Goal: Navigation & Orientation: Find specific page/section

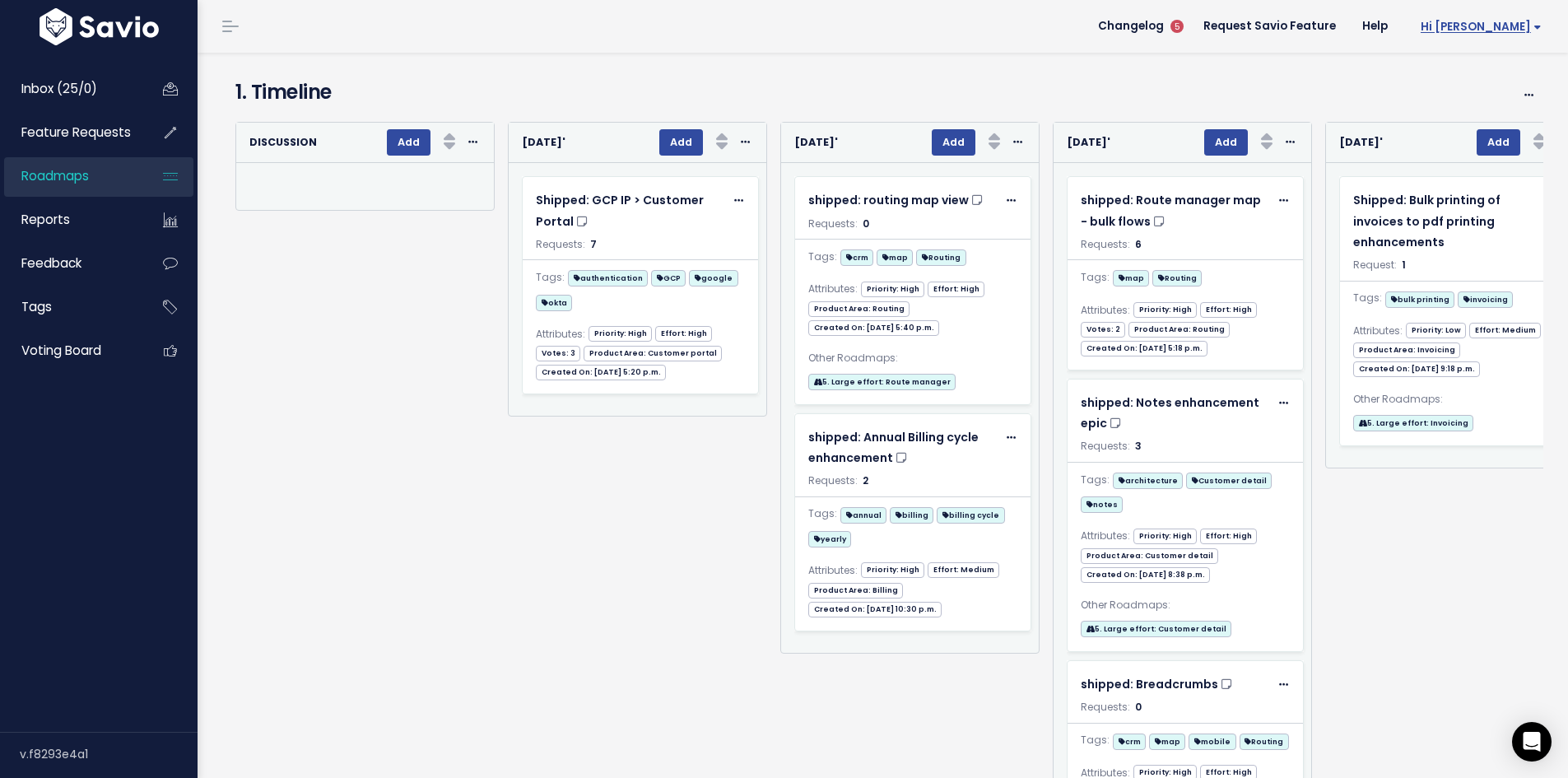
click at [1511, 25] on span "Hi Scott" at bounding box center [1482, 26] width 121 height 13
click at [1401, 23] on link "Help" at bounding box center [1375, 26] width 52 height 25
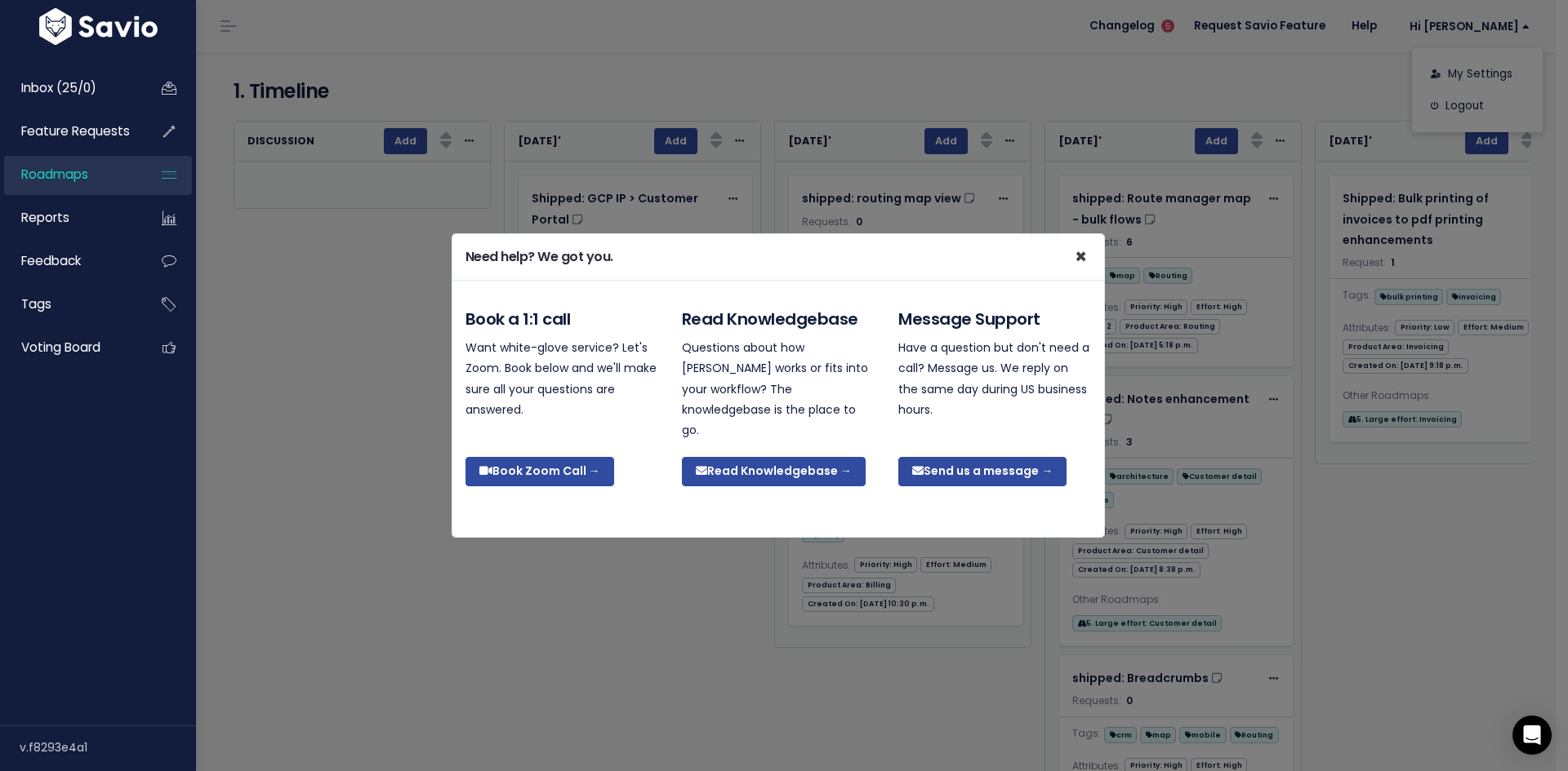
click at [1082, 268] on span "×" at bounding box center [1081, 256] width 13 height 27
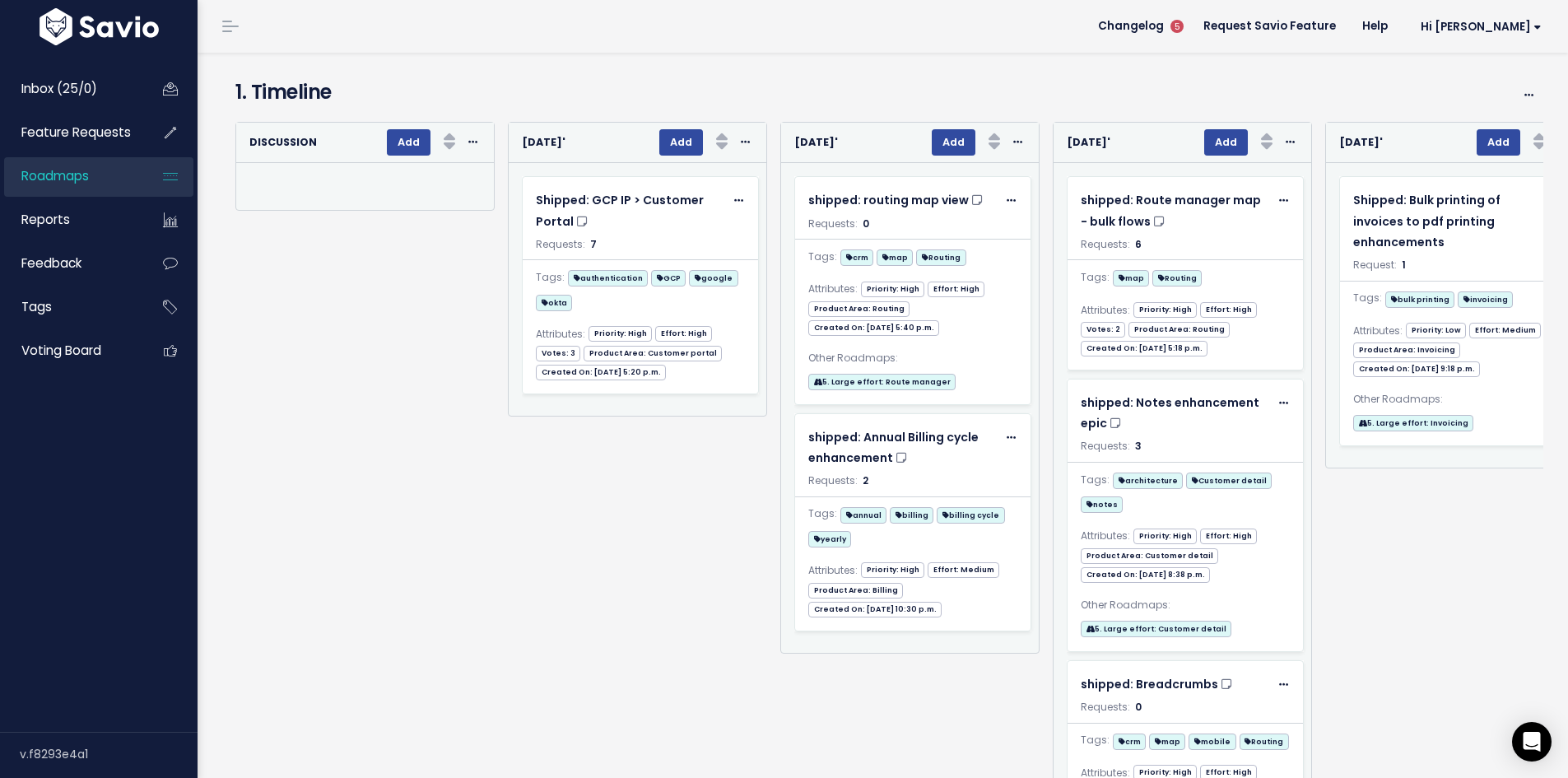
click at [115, 30] on img at bounding box center [99, 27] width 127 height 37
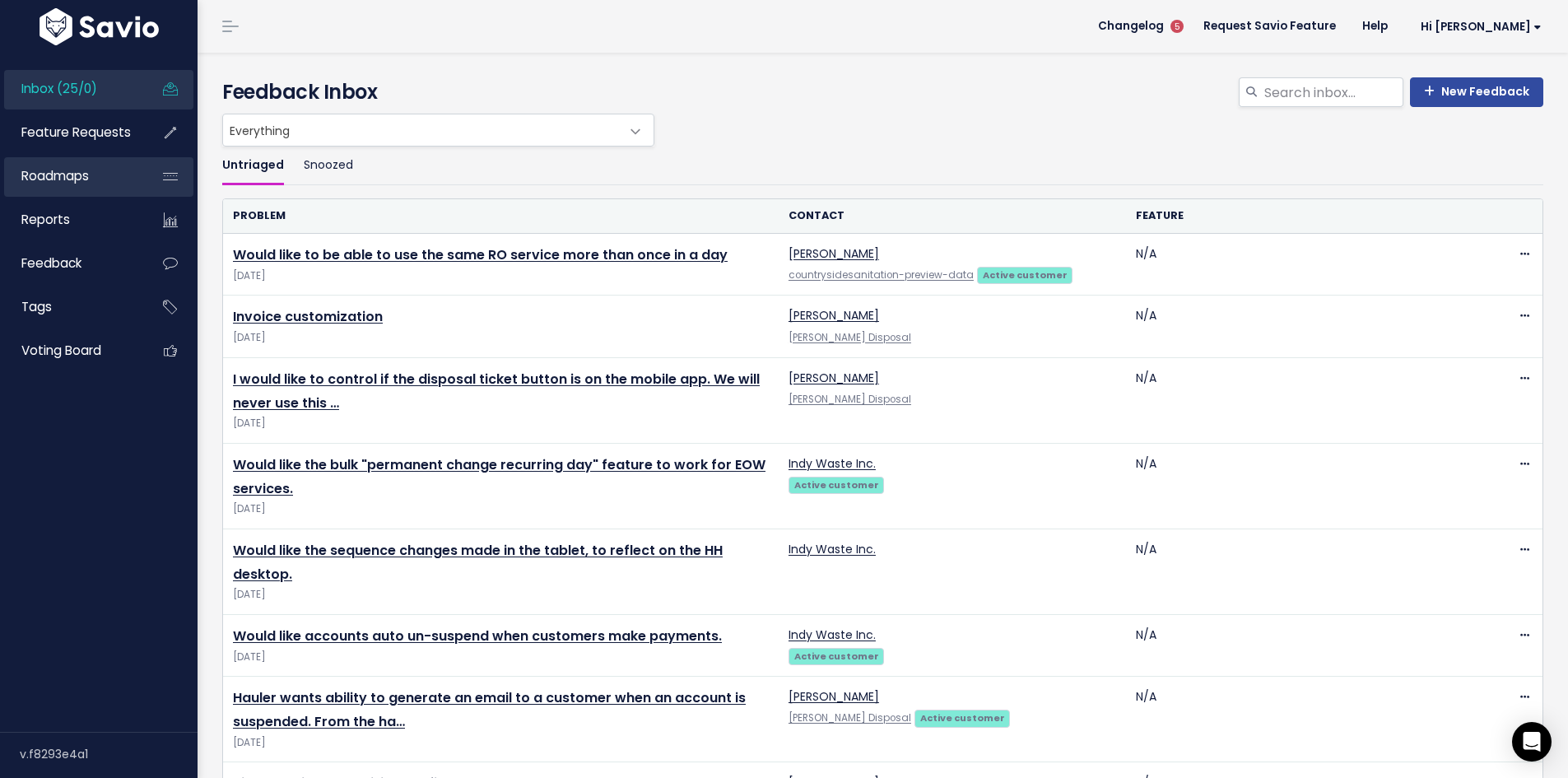
click at [61, 172] on span "Roadmaps" at bounding box center [55, 176] width 68 height 17
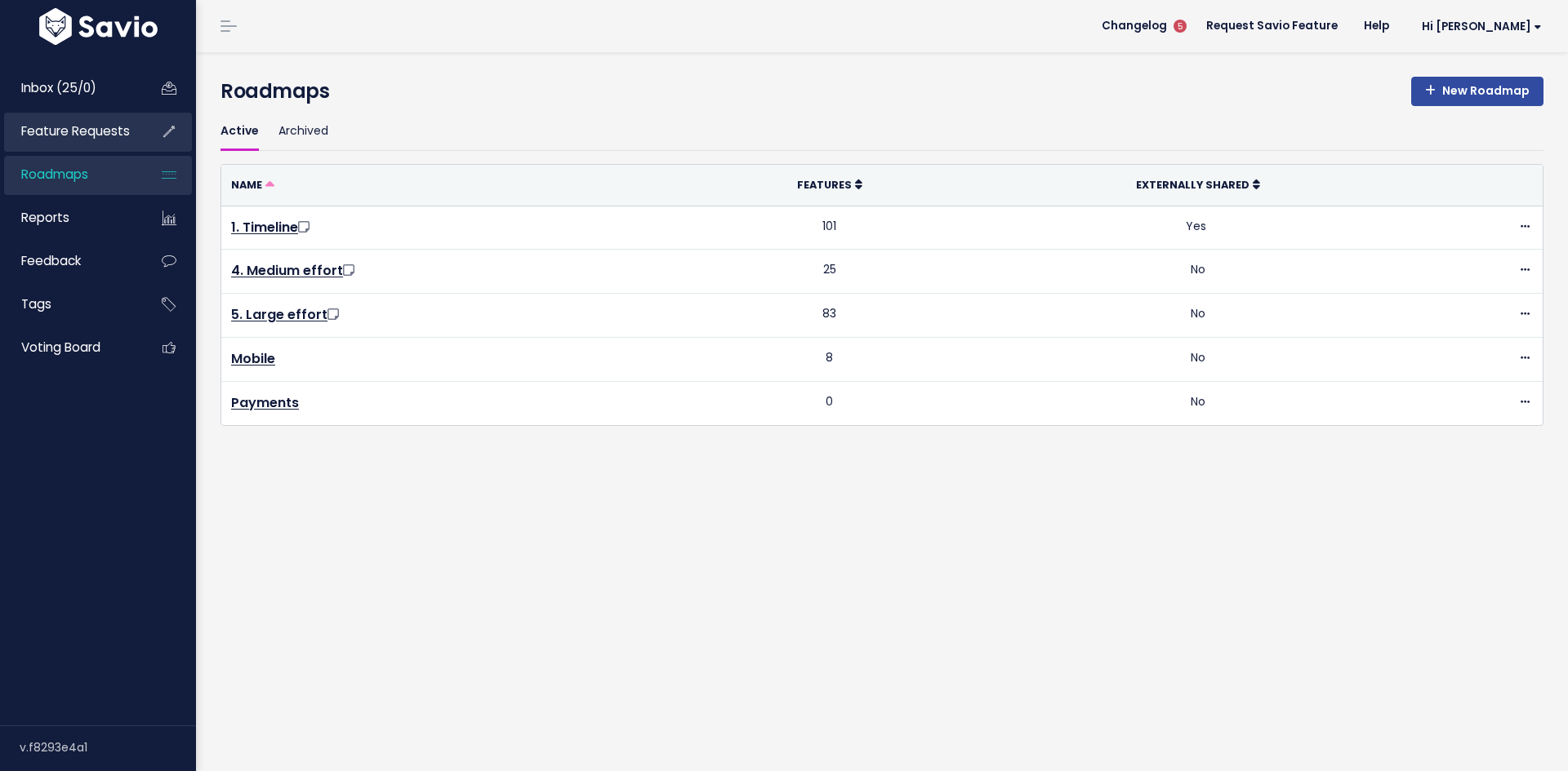
click at [94, 120] on link "Feature Requests" at bounding box center [70, 131] width 131 height 38
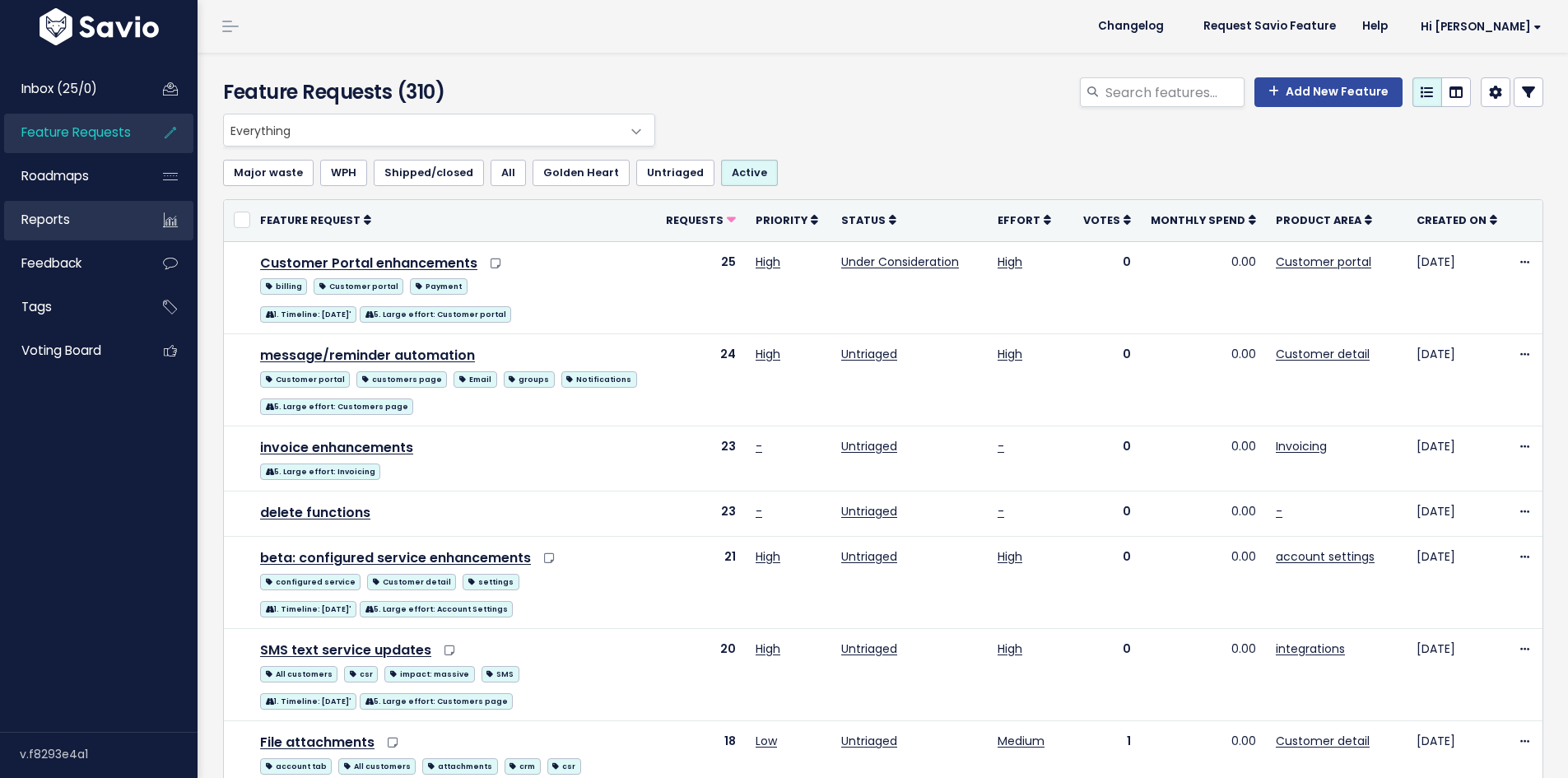
click at [81, 212] on link "Reports" at bounding box center [70, 220] width 132 height 38
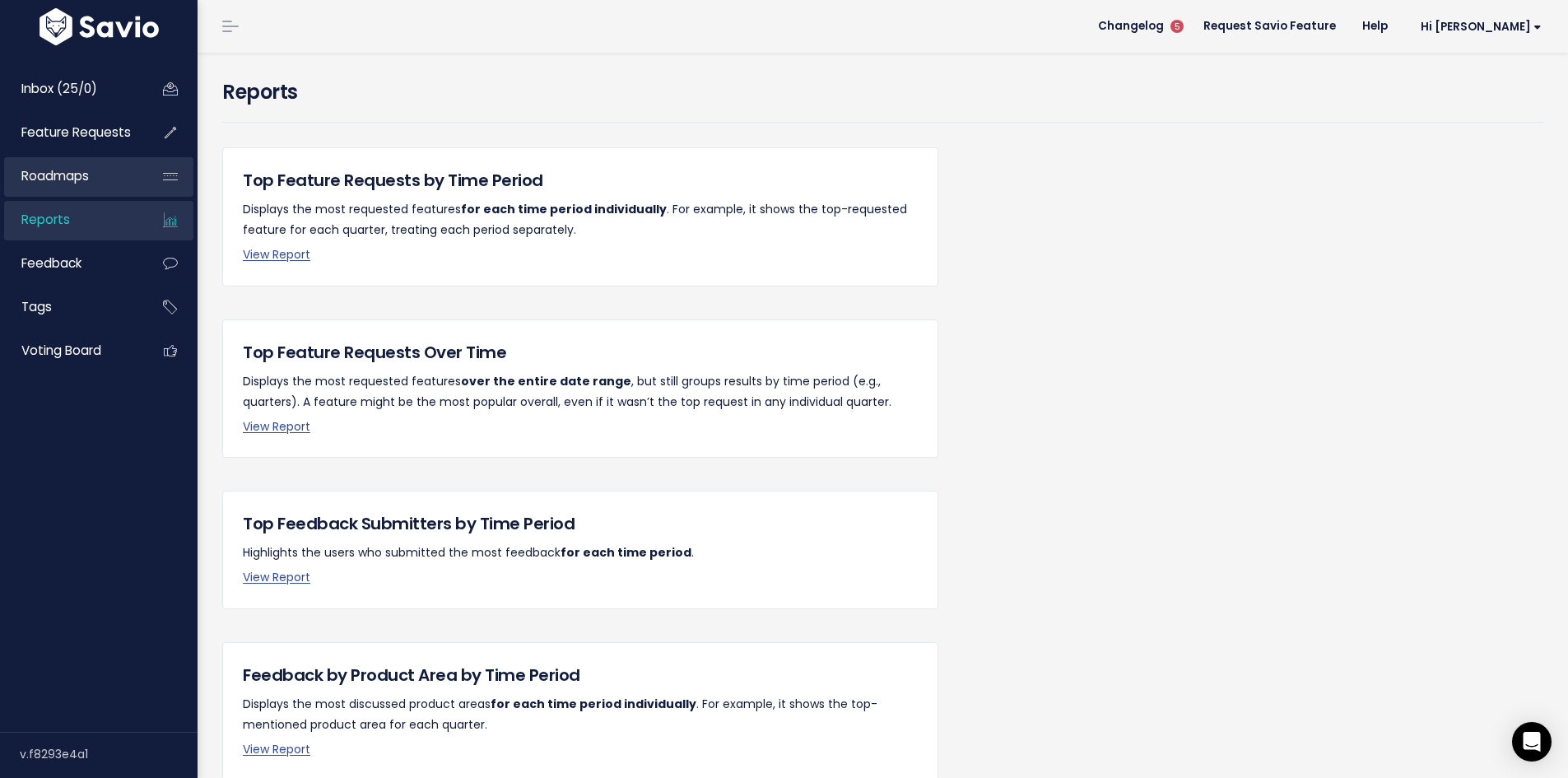
click at [46, 178] on span "Roadmaps" at bounding box center [55, 176] width 68 height 17
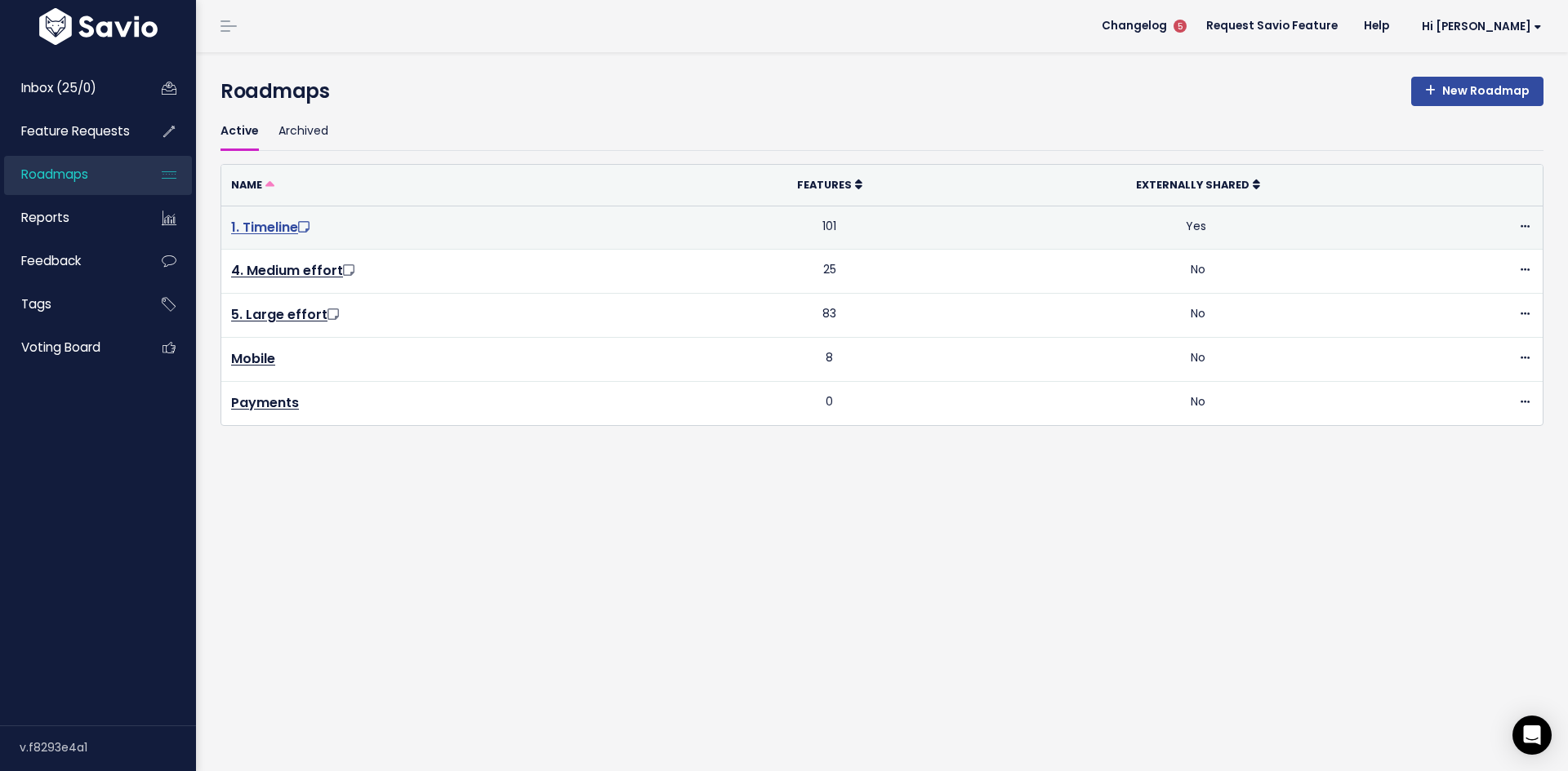
click at [268, 231] on link "1. Timeline" at bounding box center [272, 227] width 82 height 18
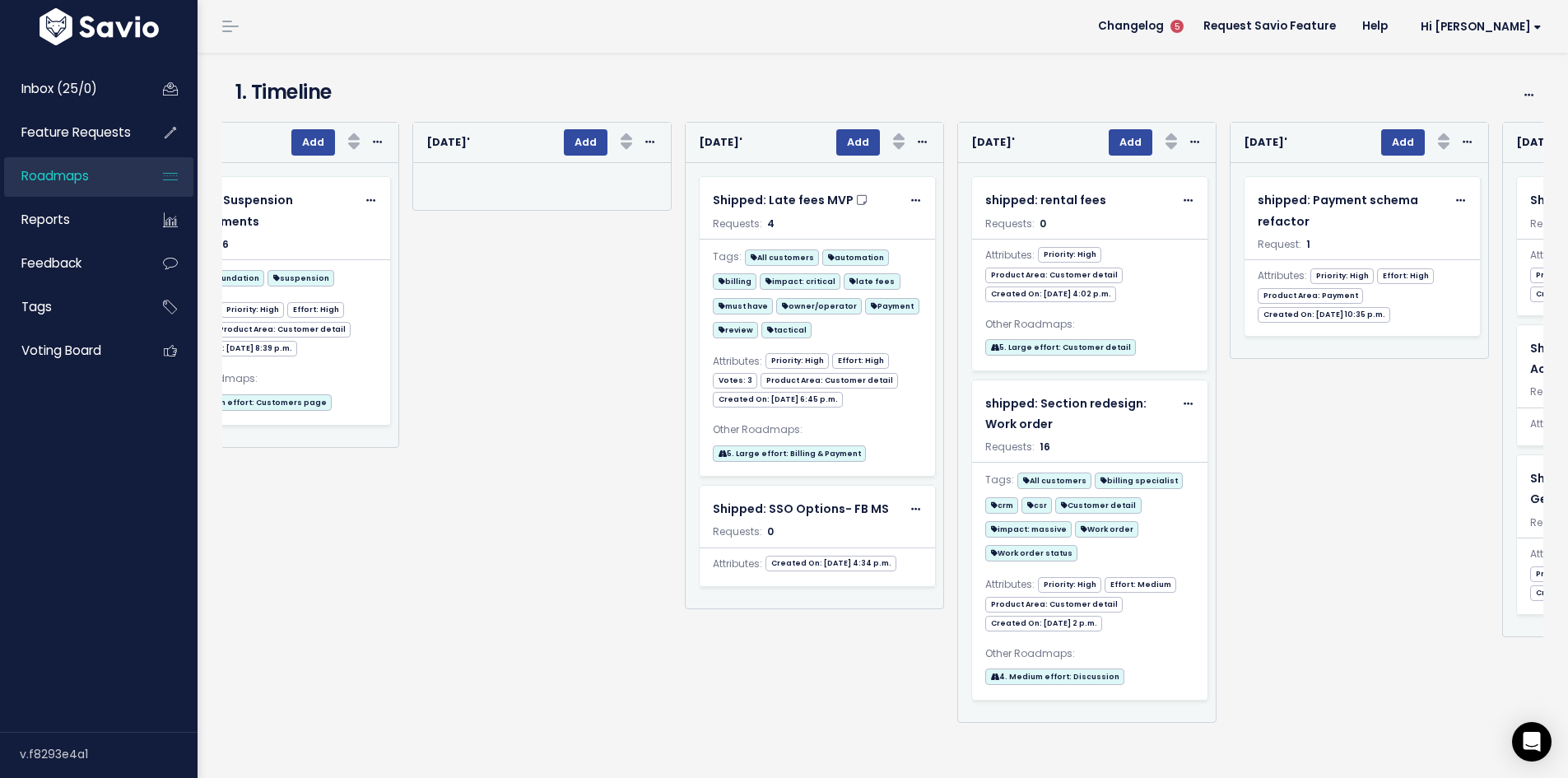
scroll to position [0, 2635]
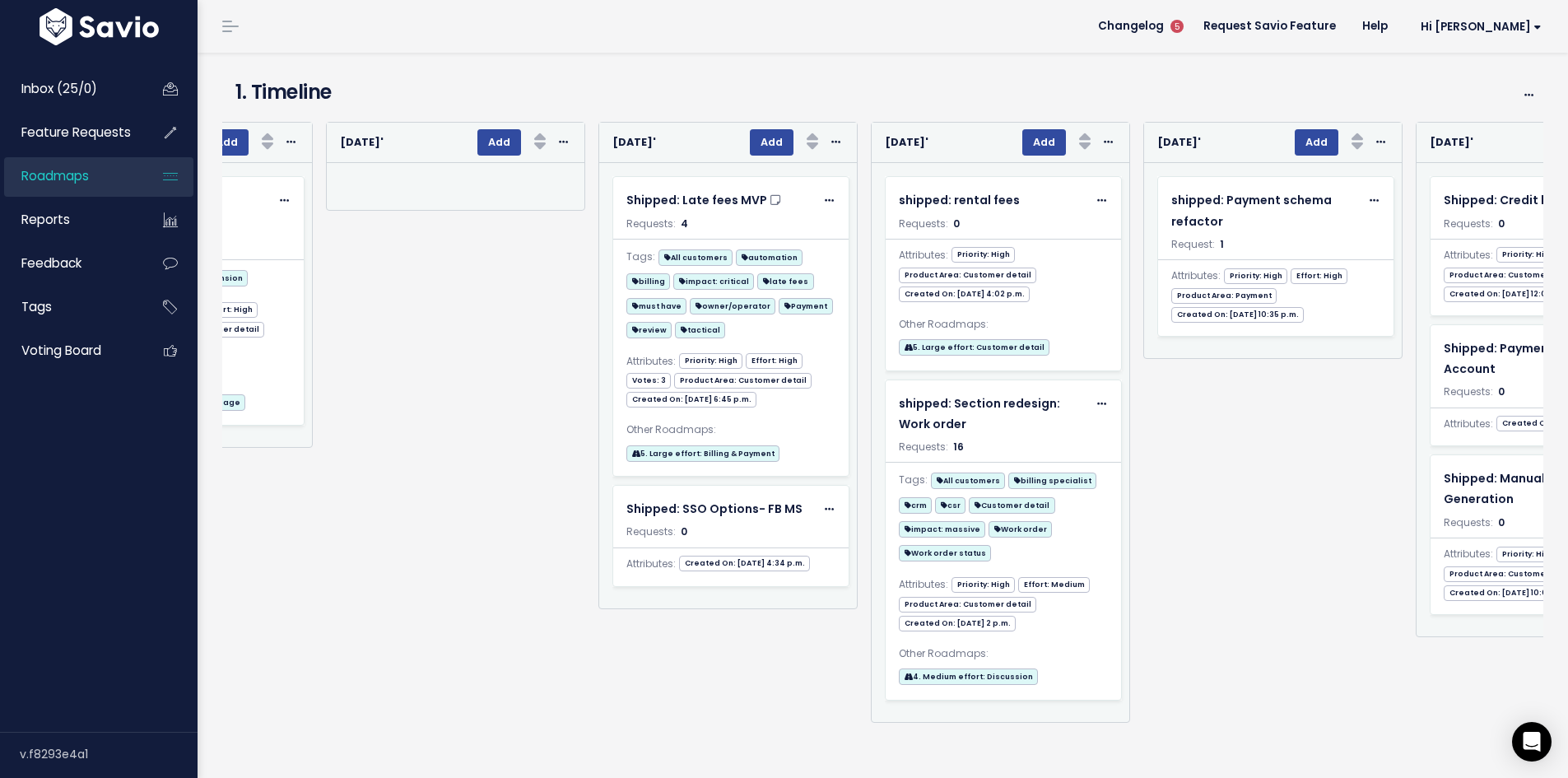
click at [49, 755] on div "v.f8293e4a1" at bounding box center [109, 754] width 178 height 42
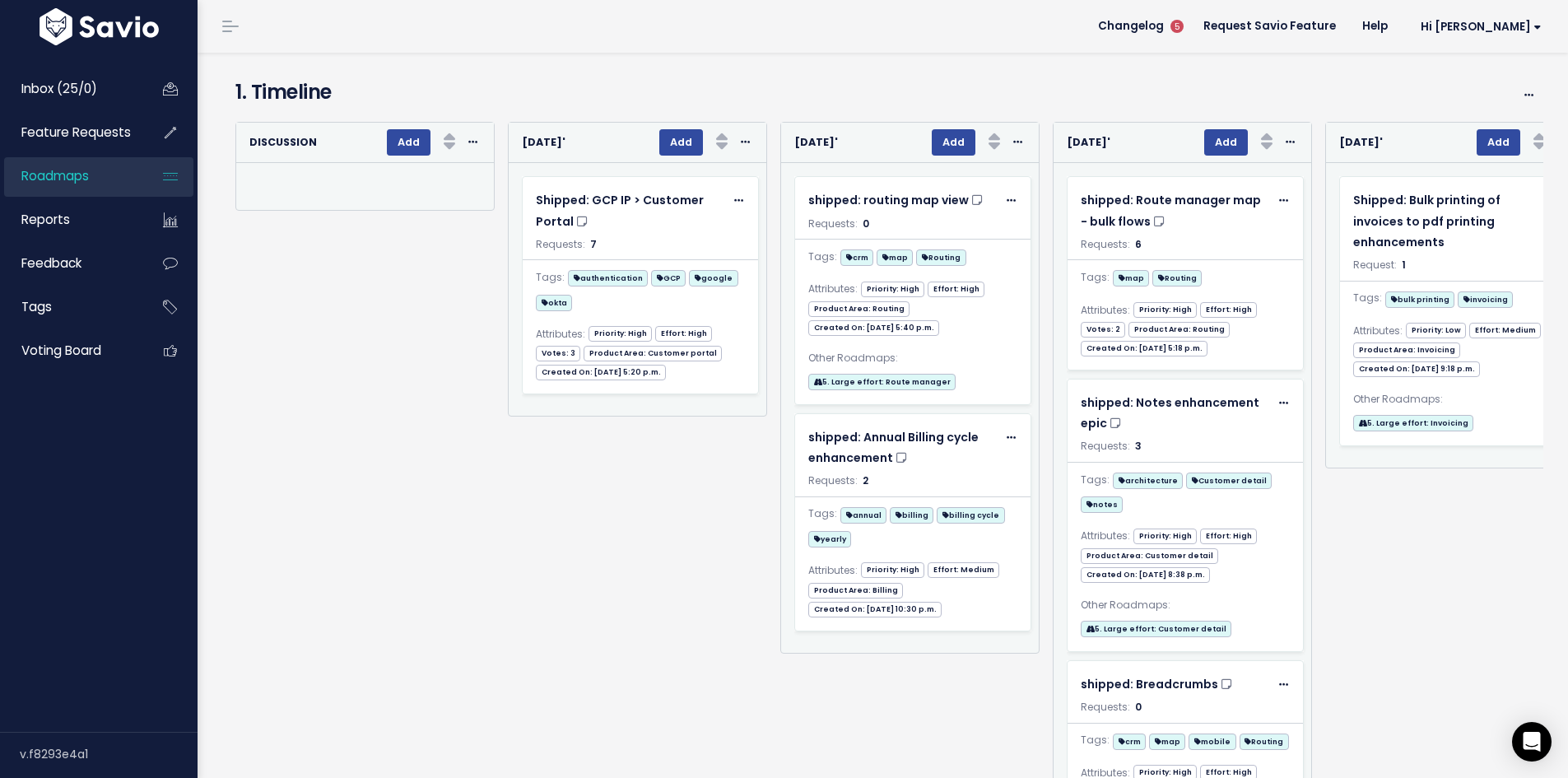
click at [227, 27] on span at bounding box center [230, 26] width 16 height 2
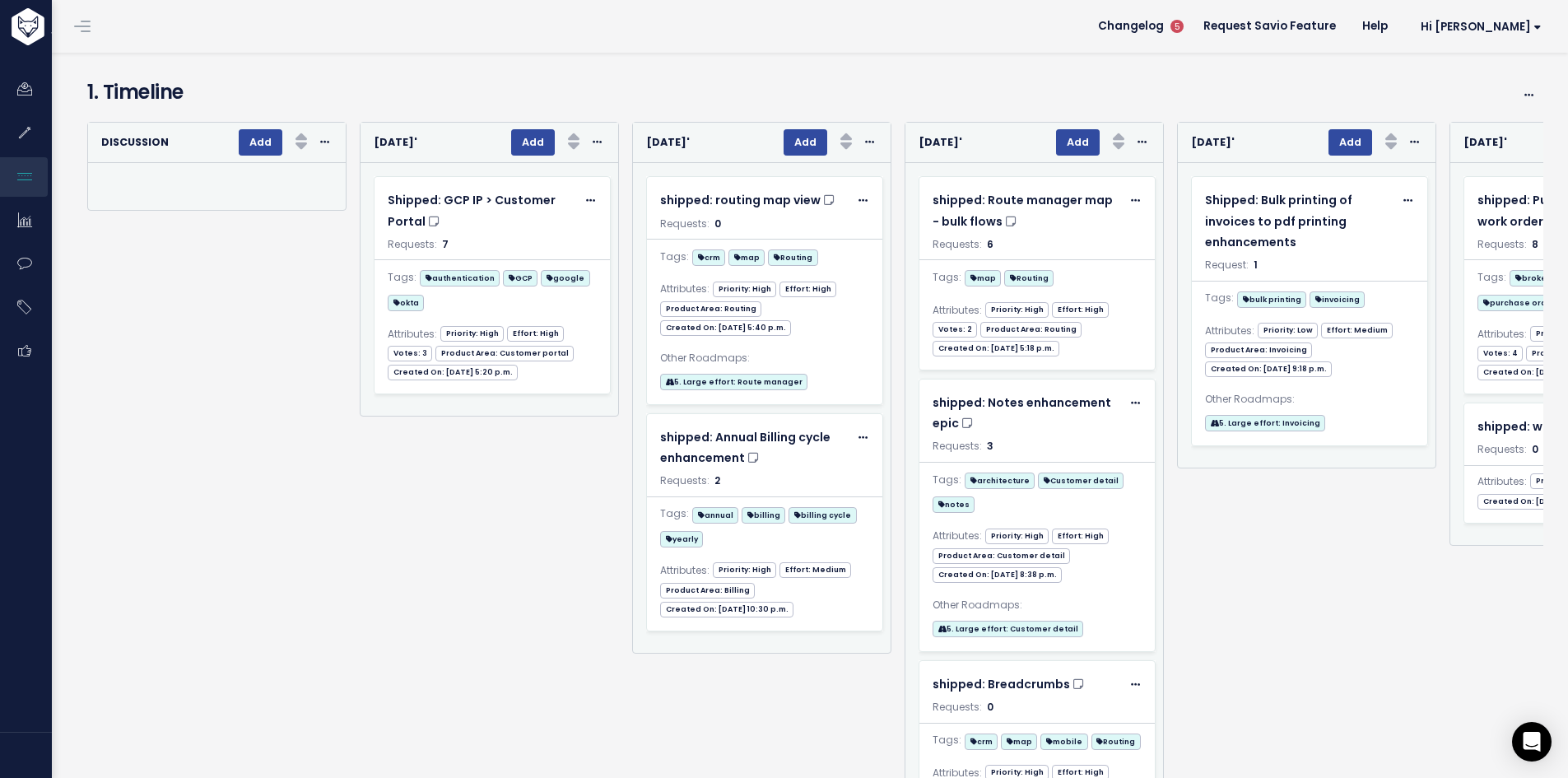
click at [86, 27] on link at bounding box center [82, 25] width 26 height 14
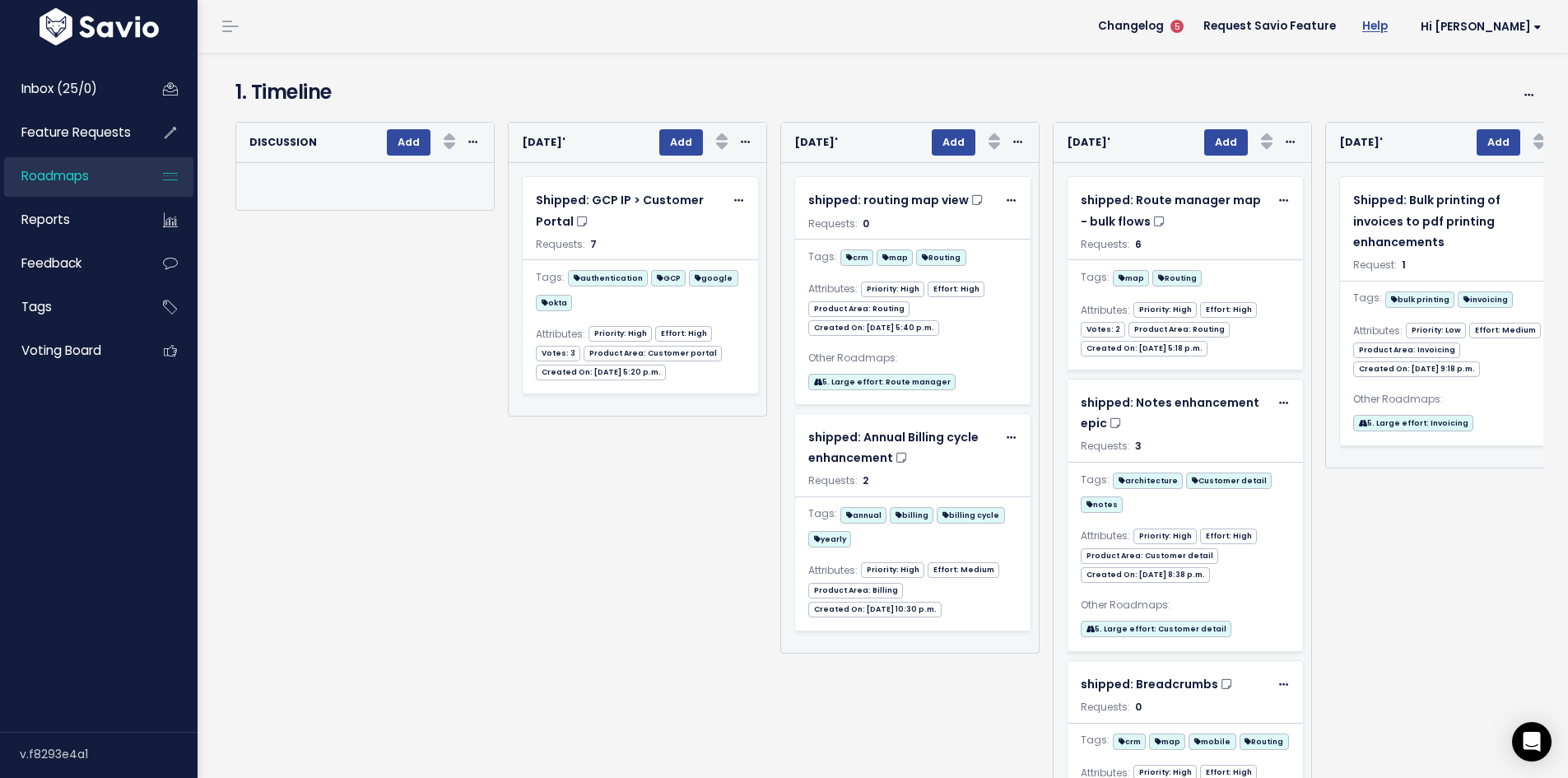
click at [1401, 30] on link "Help" at bounding box center [1375, 26] width 52 height 25
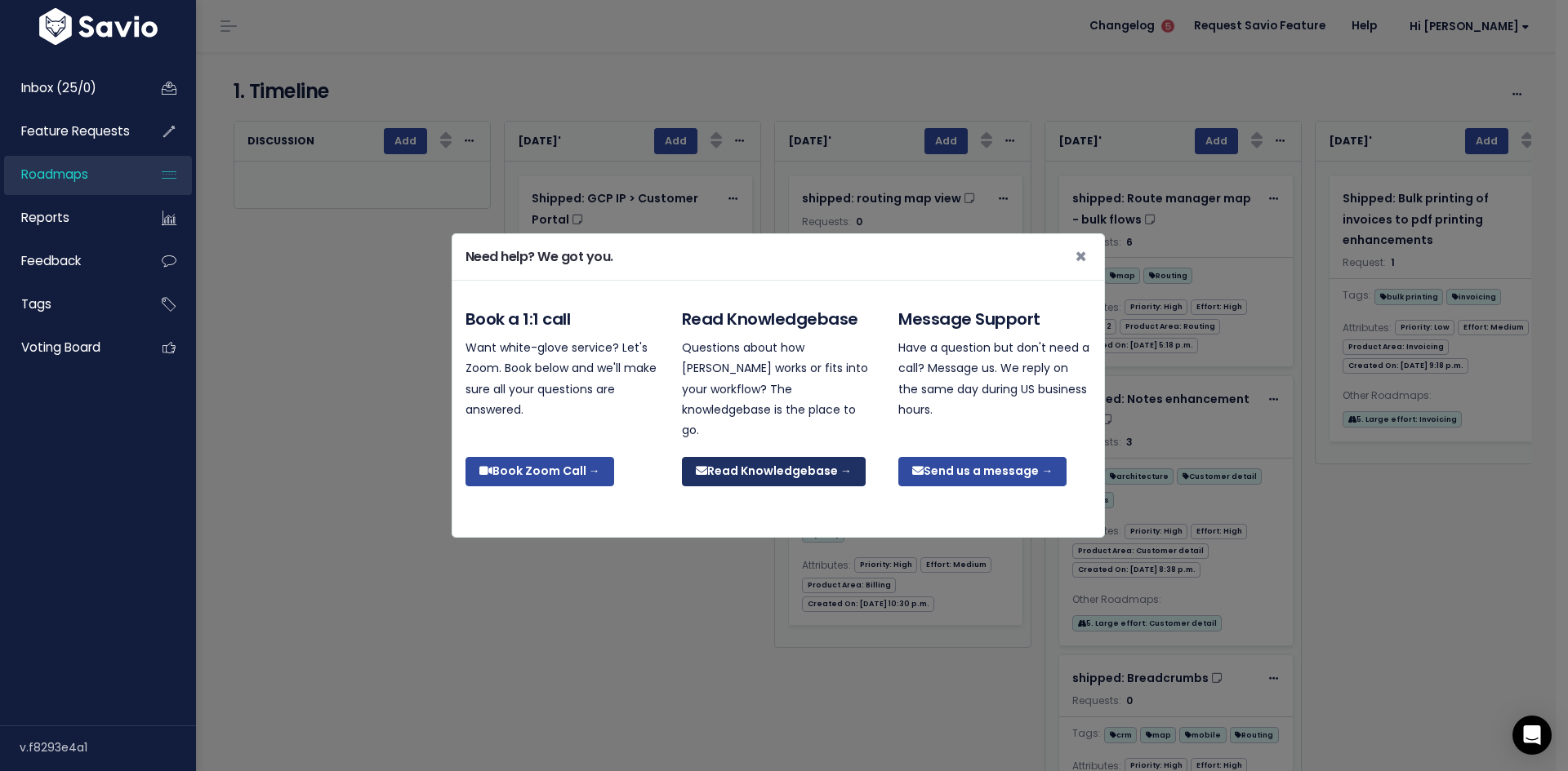
click at [769, 462] on link "Read Knowledgebase →" at bounding box center [774, 472] width 183 height 29
click at [1075, 267] on span "×" at bounding box center [1081, 256] width 13 height 27
